Goal: Navigation & Orientation: Find specific page/section

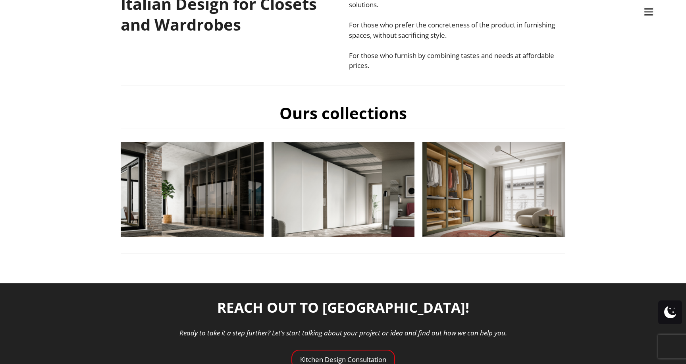
scroll to position [229, 0]
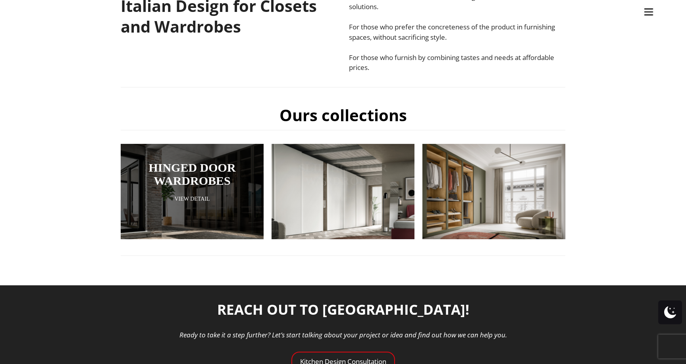
click at [221, 214] on div at bounding box center [192, 182] width 143 height 95
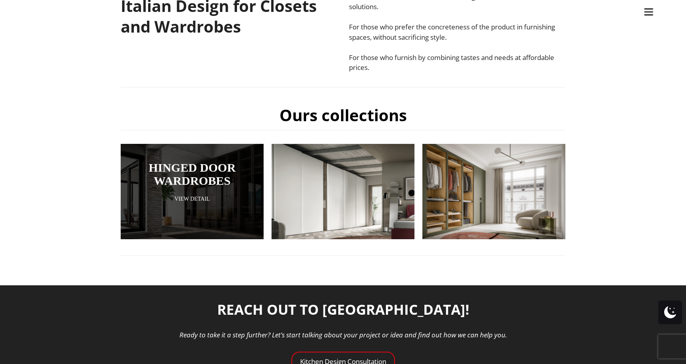
click at [203, 200] on link "View Detail" at bounding box center [192, 199] width 103 height 8
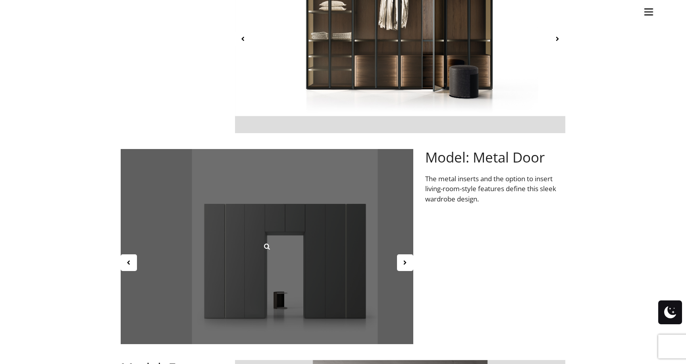
scroll to position [384, 0]
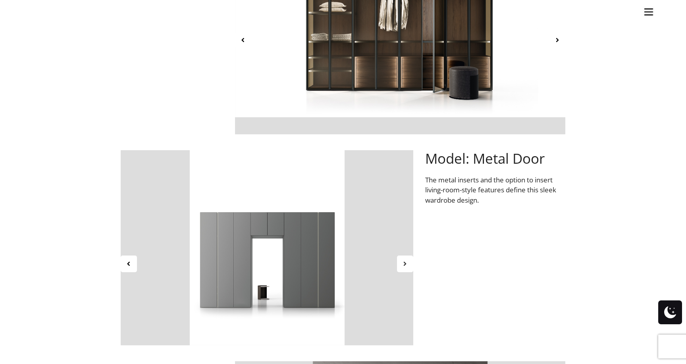
click at [400, 266] on div at bounding box center [405, 263] width 16 height 17
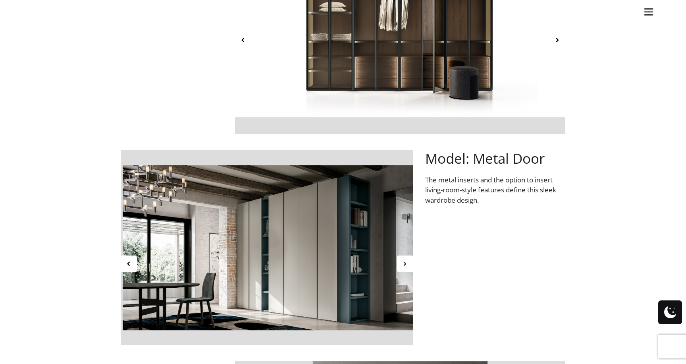
click at [402, 266] on icon at bounding box center [405, 263] width 7 height 7
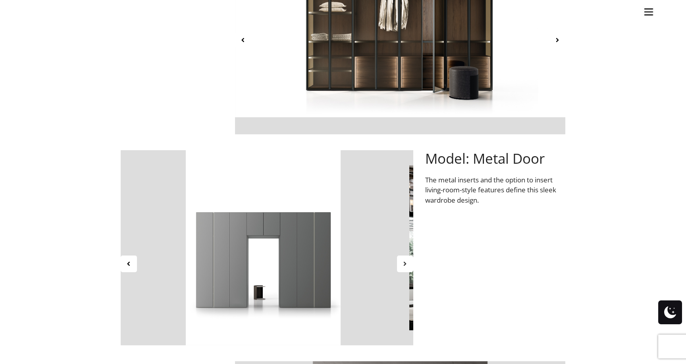
click at [402, 266] on icon at bounding box center [405, 263] width 7 height 7
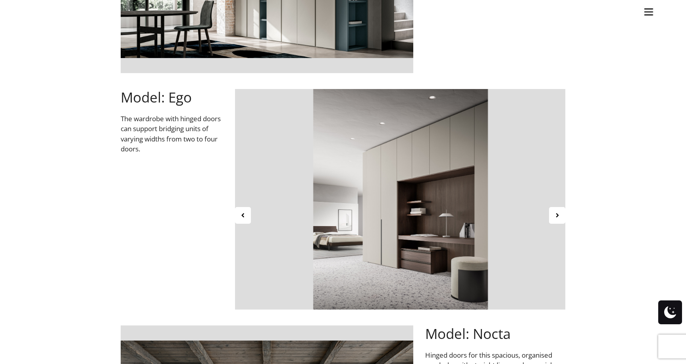
scroll to position [654, 0]
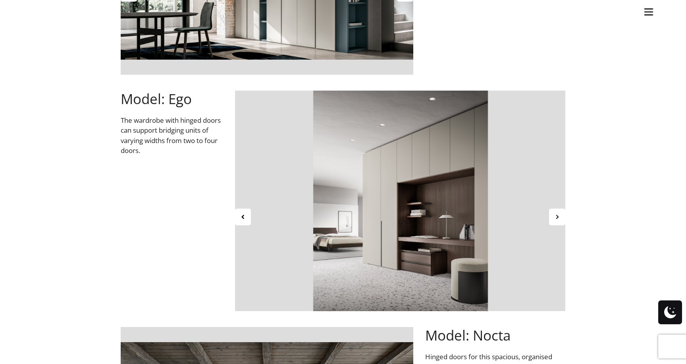
click at [560, 216] on icon at bounding box center [557, 216] width 7 height 7
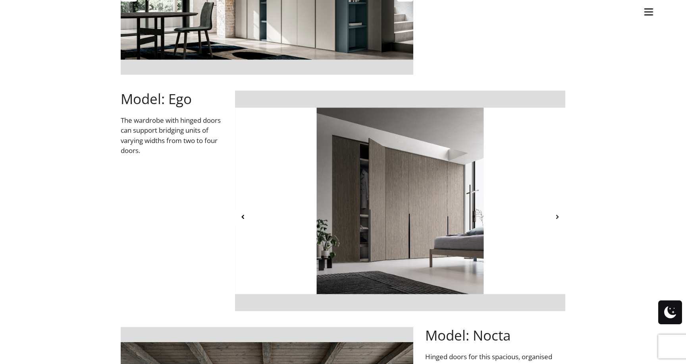
click at [560, 216] on icon at bounding box center [557, 216] width 7 height 7
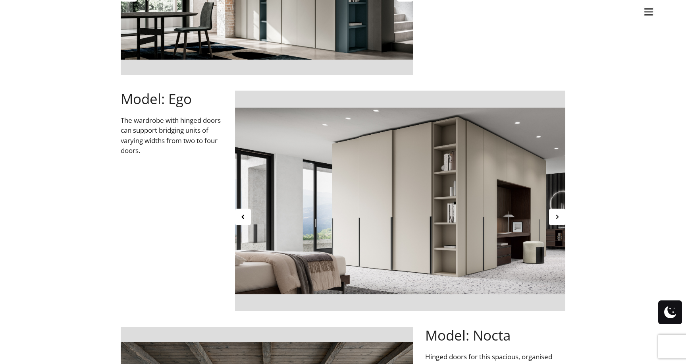
click at [560, 216] on icon at bounding box center [557, 216] width 7 height 7
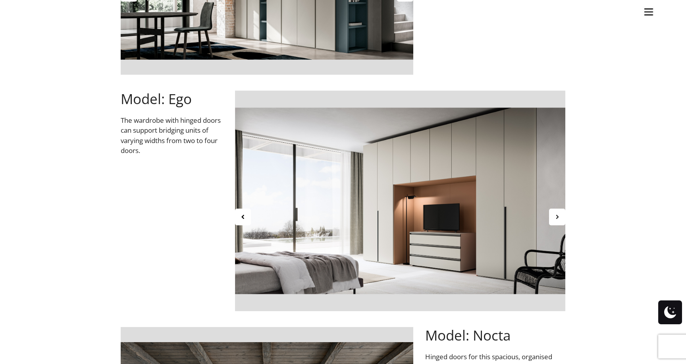
click at [560, 216] on icon at bounding box center [557, 216] width 7 height 7
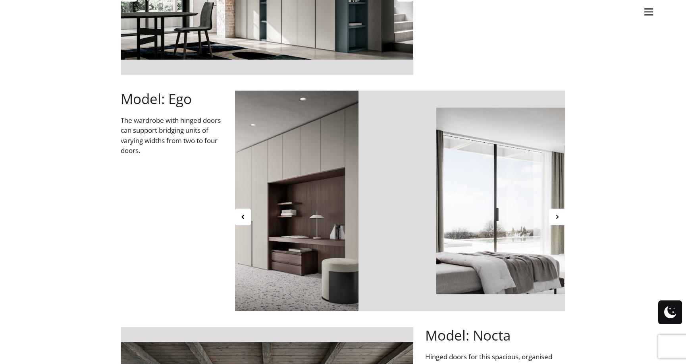
click at [560, 216] on icon at bounding box center [557, 216] width 7 height 7
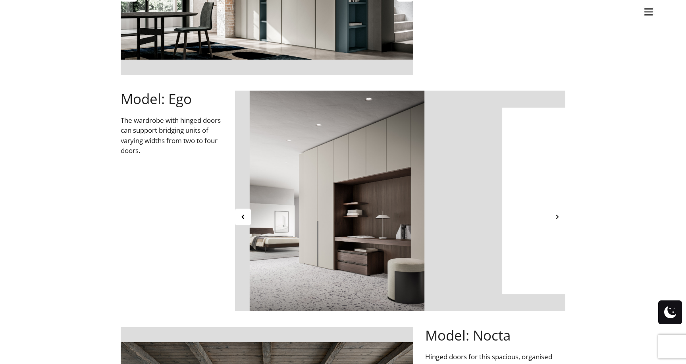
click at [561, 222] on div at bounding box center [557, 216] width 16 height 17
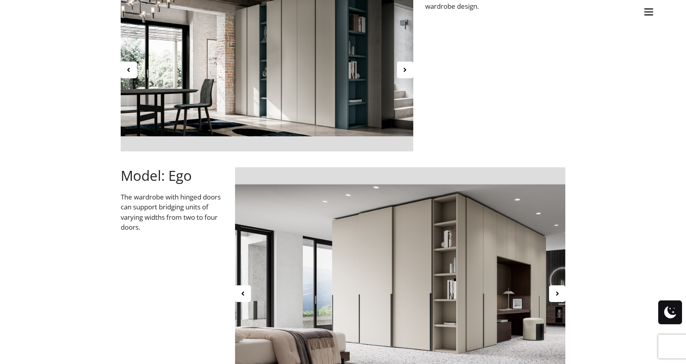
scroll to position [574, 0]
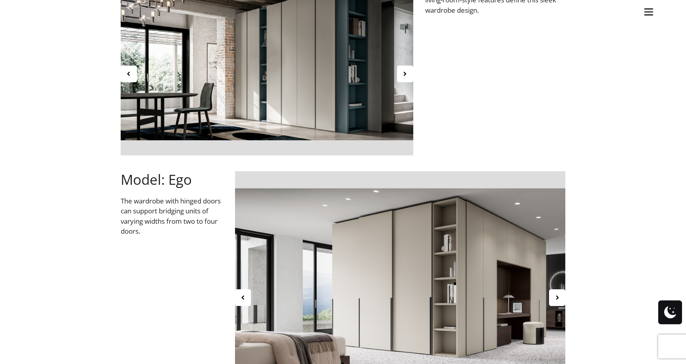
click at [182, 179] on span "Model: Ego" at bounding box center [156, 179] width 71 height 19
copy span "Ego"
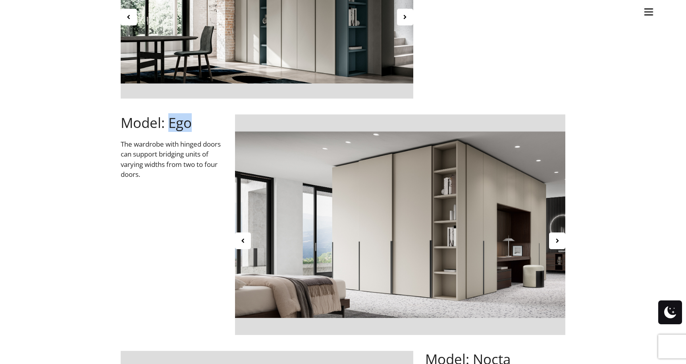
scroll to position [629, 0]
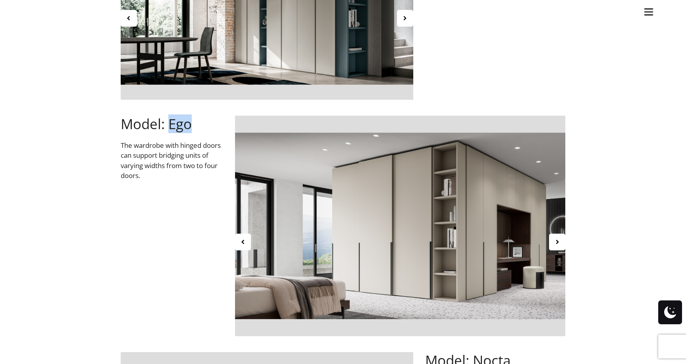
copy span "Ego"
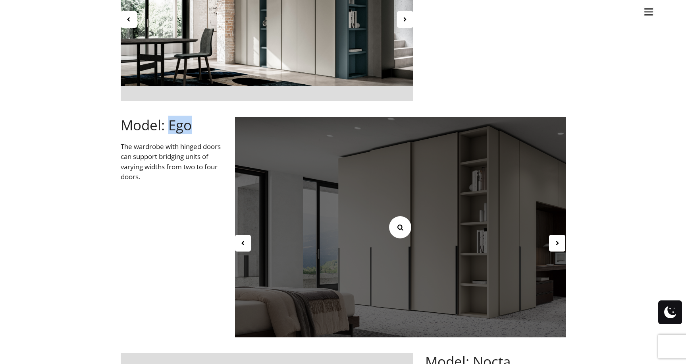
click at [400, 227] on icon at bounding box center [400, 227] width 9 height 9
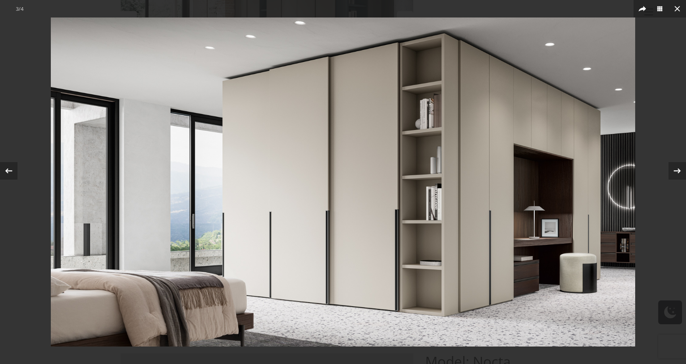
click at [487, 265] on img at bounding box center [343, 181] width 584 height 329
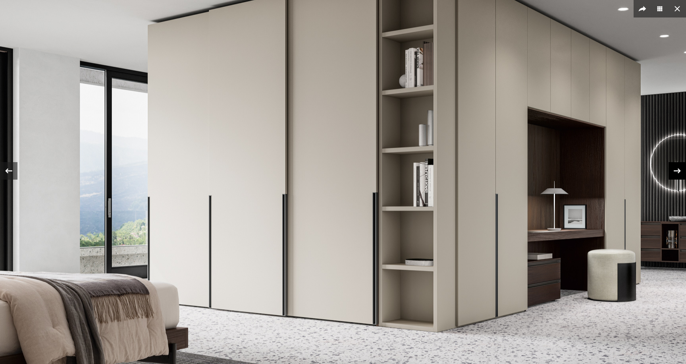
click at [676, 177] on div at bounding box center [676, 170] width 17 height 17
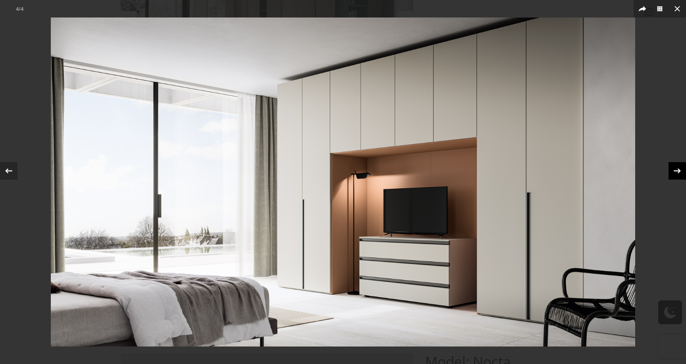
click at [678, 174] on icon at bounding box center [677, 171] width 12 height 12
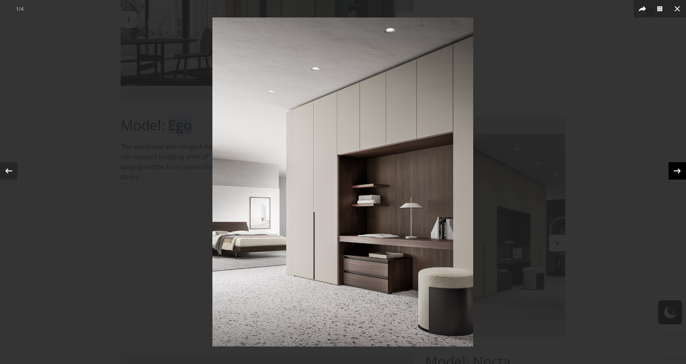
click at [678, 174] on icon at bounding box center [677, 171] width 12 height 12
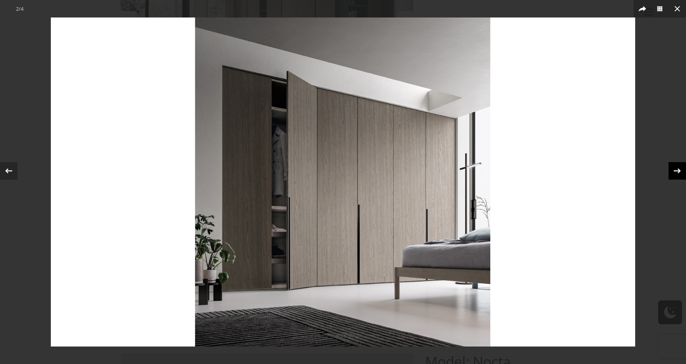
click at [673, 170] on icon at bounding box center [677, 171] width 12 height 12
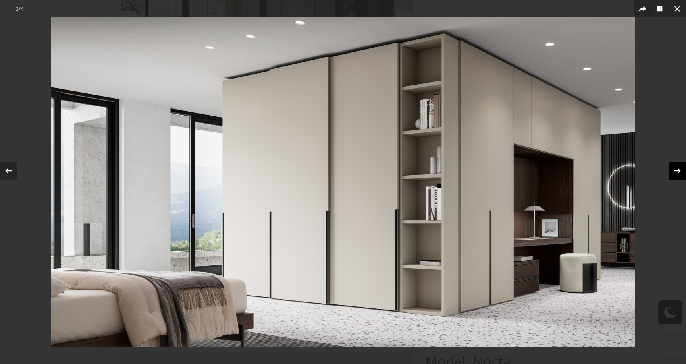
click at [673, 170] on icon at bounding box center [677, 171] width 12 height 12
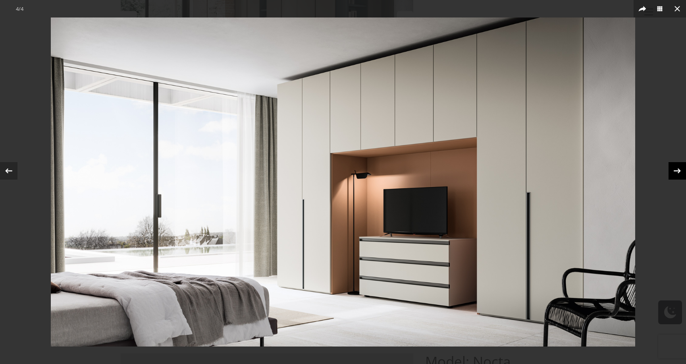
click at [673, 170] on icon at bounding box center [677, 171] width 12 height 12
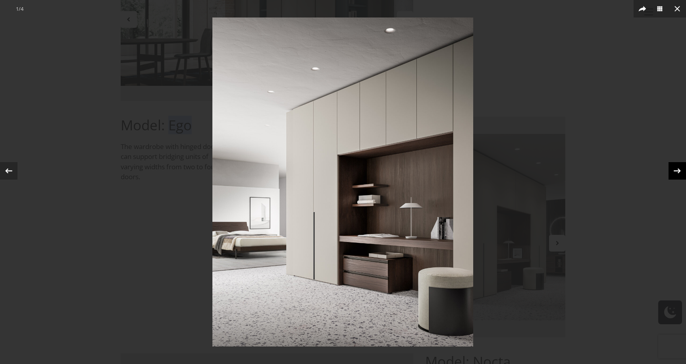
click at [673, 170] on icon at bounding box center [677, 171] width 12 height 12
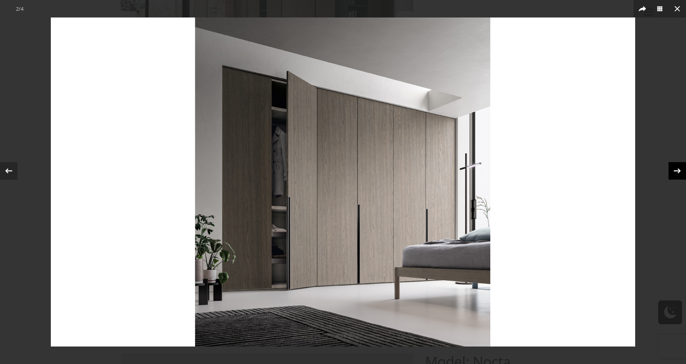
click at [673, 170] on icon at bounding box center [677, 171] width 12 height 12
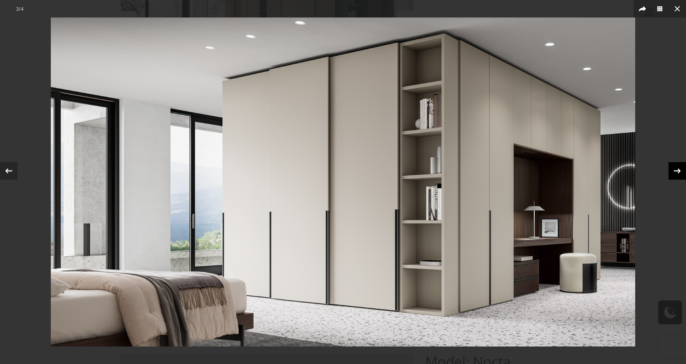
click at [673, 170] on icon at bounding box center [677, 171] width 12 height 12
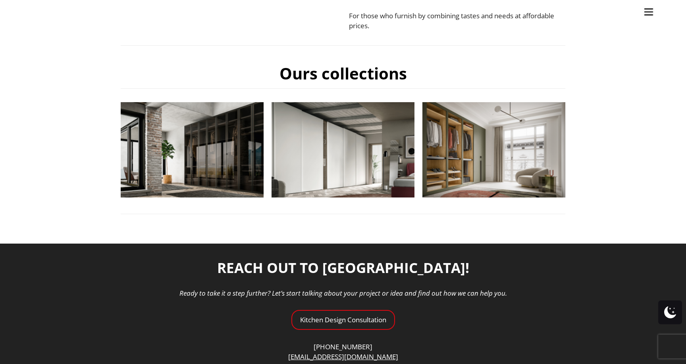
scroll to position [273, 0]
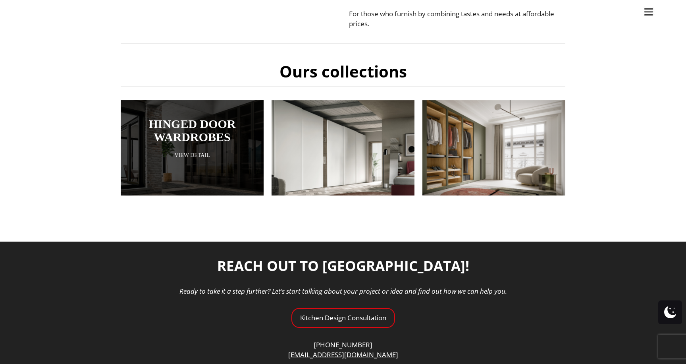
click at [200, 156] on link "View Detail" at bounding box center [192, 155] width 103 height 8
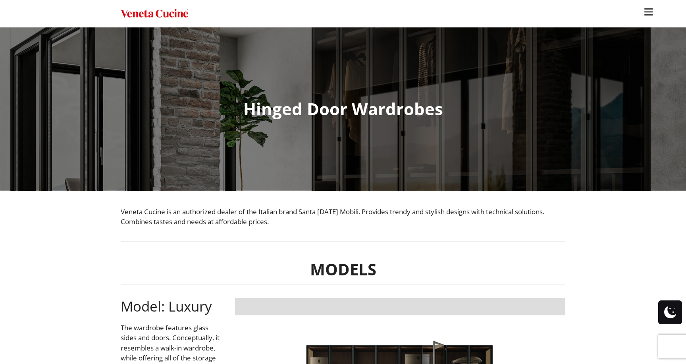
click at [652, 13] on img "Site" at bounding box center [649, 12] width 12 height 12
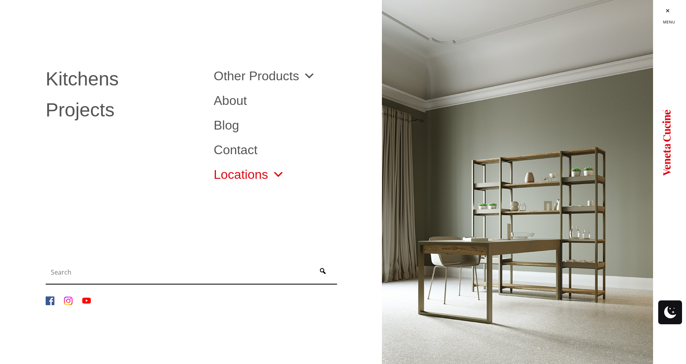
click at [249, 180] on link "Locations" at bounding box center [249, 174] width 71 height 13
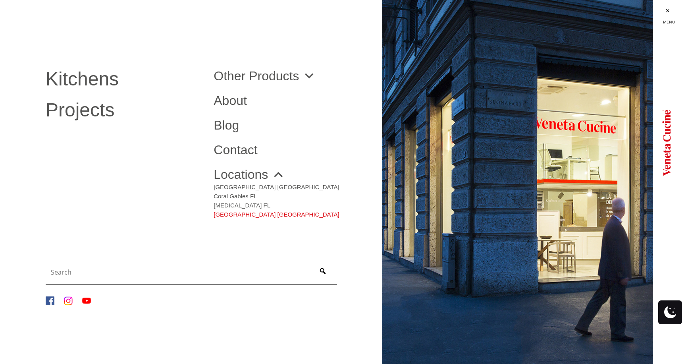
click at [231, 213] on link "[GEOGRAPHIC_DATA] [GEOGRAPHIC_DATA]" at bounding box center [276, 212] width 125 height 9
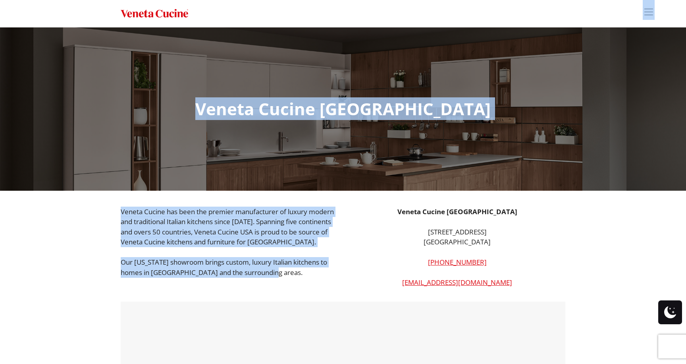
drag, startPoint x: 253, startPoint y: 285, endPoint x: 218, endPoint y: 192, distance: 98.9
click at [218, 192] on body "Skip to content Menu Menu Kitchens Projects Other Products Bathrooms Closets It…" at bounding box center [343, 369] width 686 height 738
click at [222, 213] on p "Veneta Cucine has been the premier manufacturer of luxury modern and traditiona…" at bounding box center [229, 226] width 216 height 40
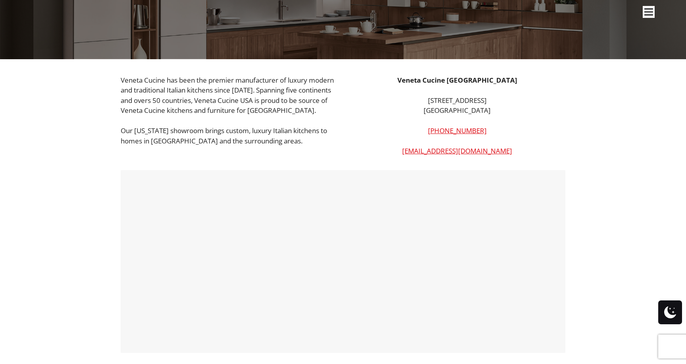
scroll to position [101, 0]
